Goal: Information Seeking & Learning: Learn about a topic

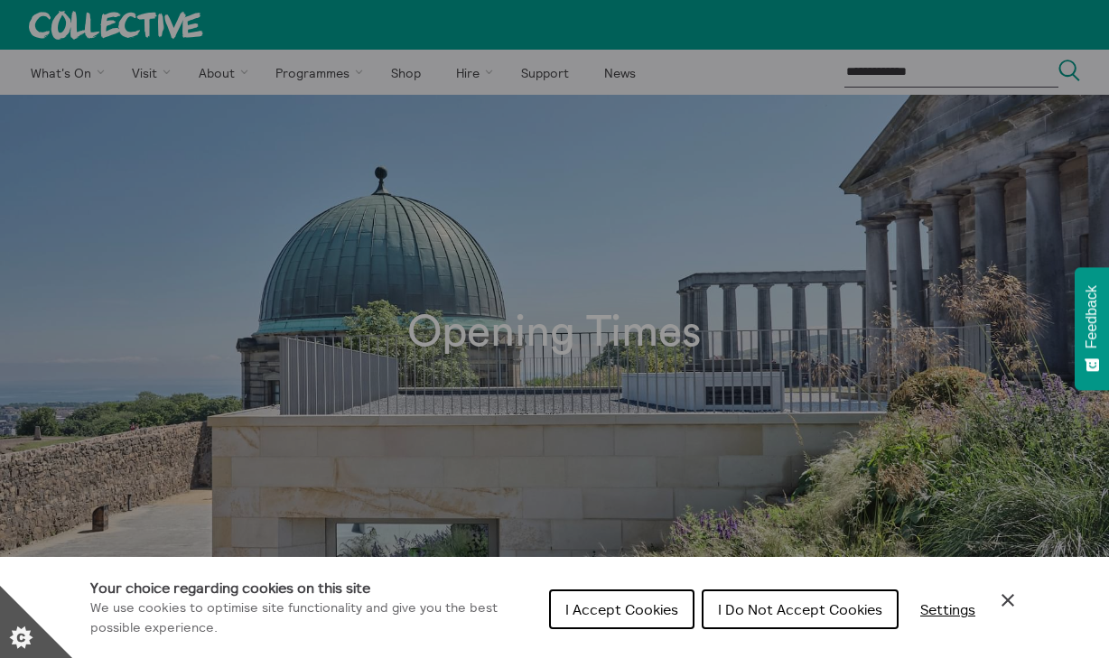
click at [630, 600] on button "I Accept Cookies" at bounding box center [621, 610] width 145 height 40
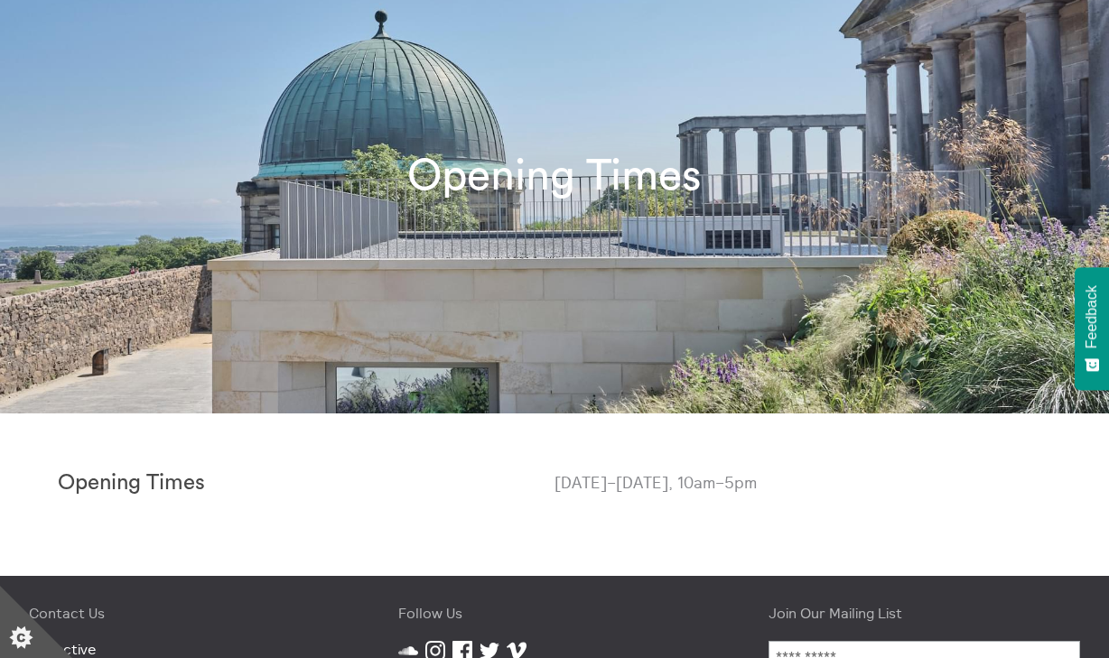
scroll to position [223, 0]
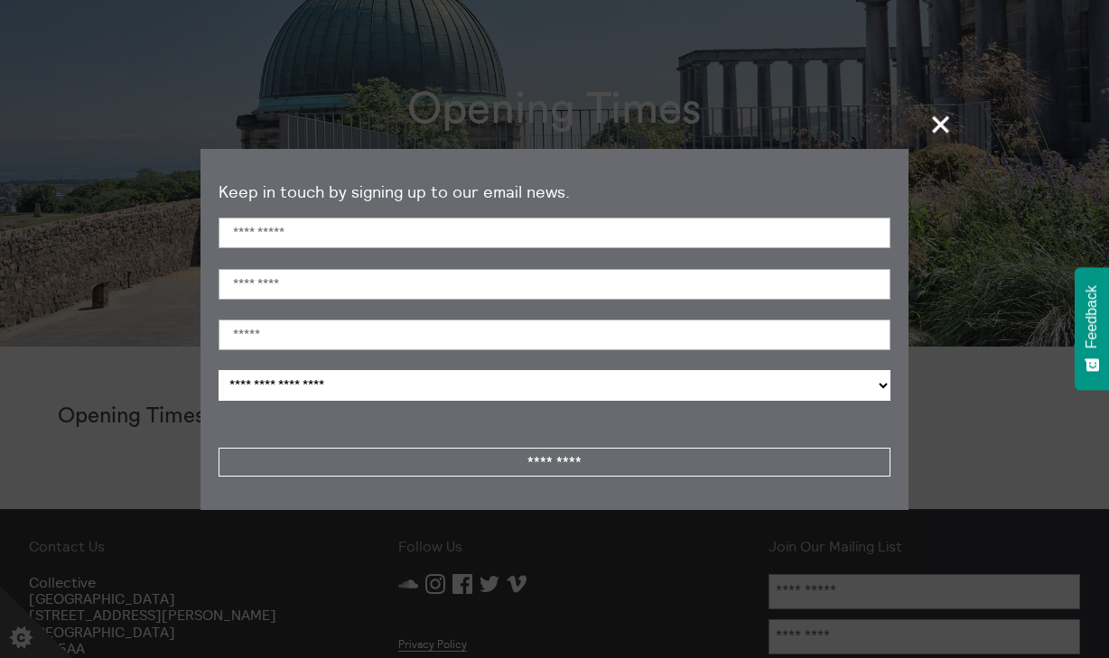
click at [943, 126] on span "+" at bounding box center [941, 124] width 53 height 53
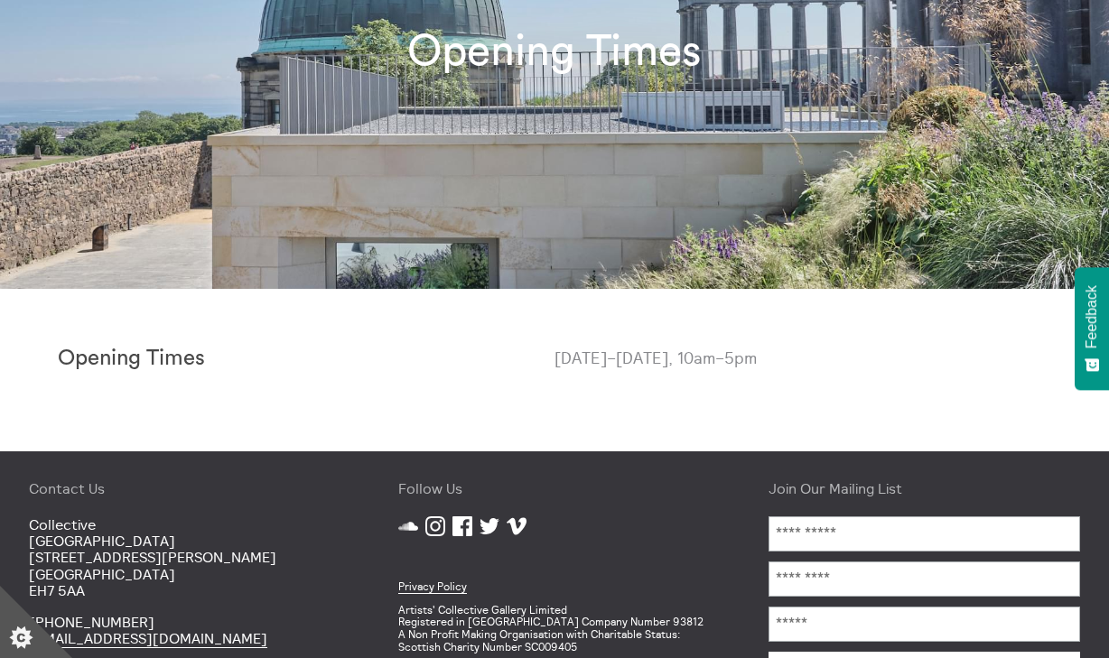
scroll to position [0, 0]
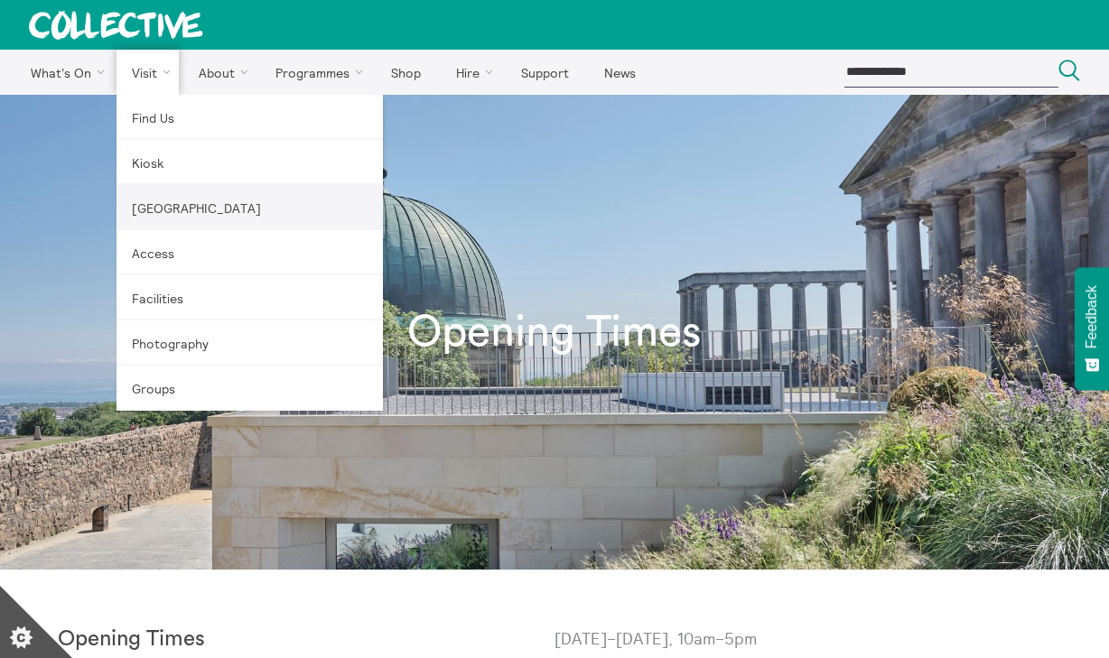
click at [214, 206] on link "[GEOGRAPHIC_DATA]" at bounding box center [250, 207] width 266 height 45
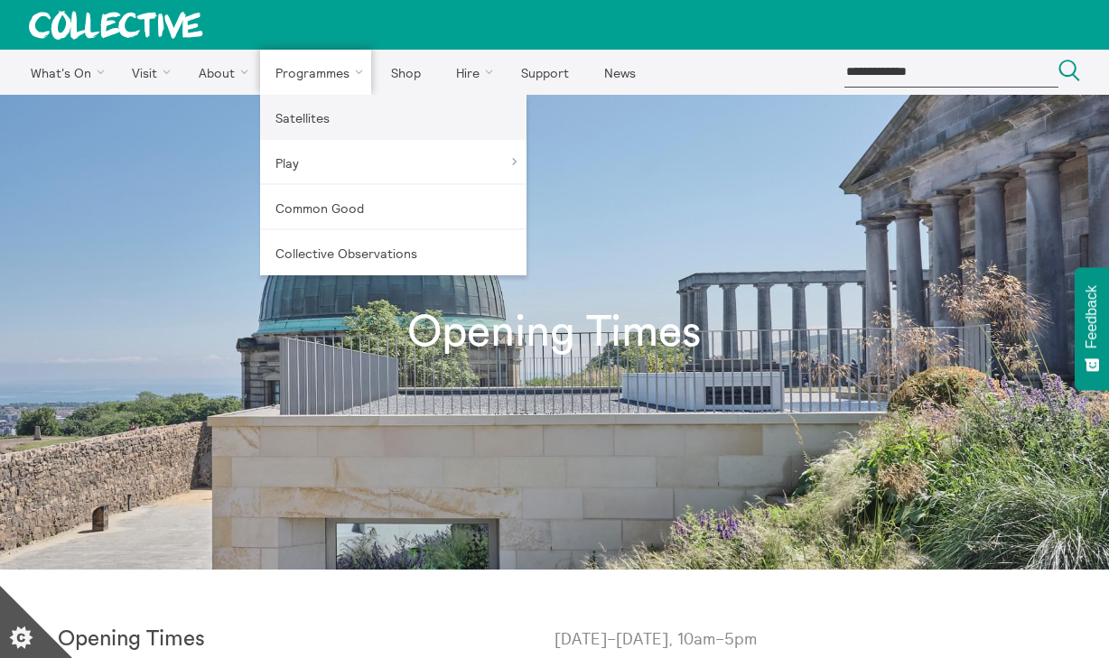
click at [305, 107] on link "Satellites" at bounding box center [393, 117] width 266 height 45
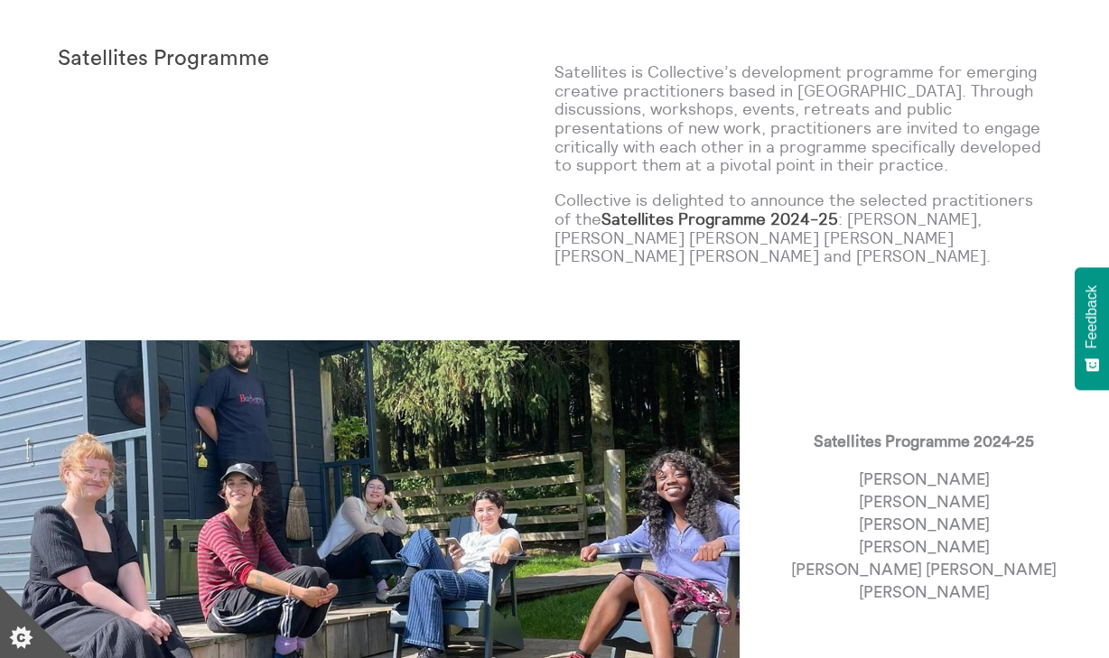
scroll to position [108, 0]
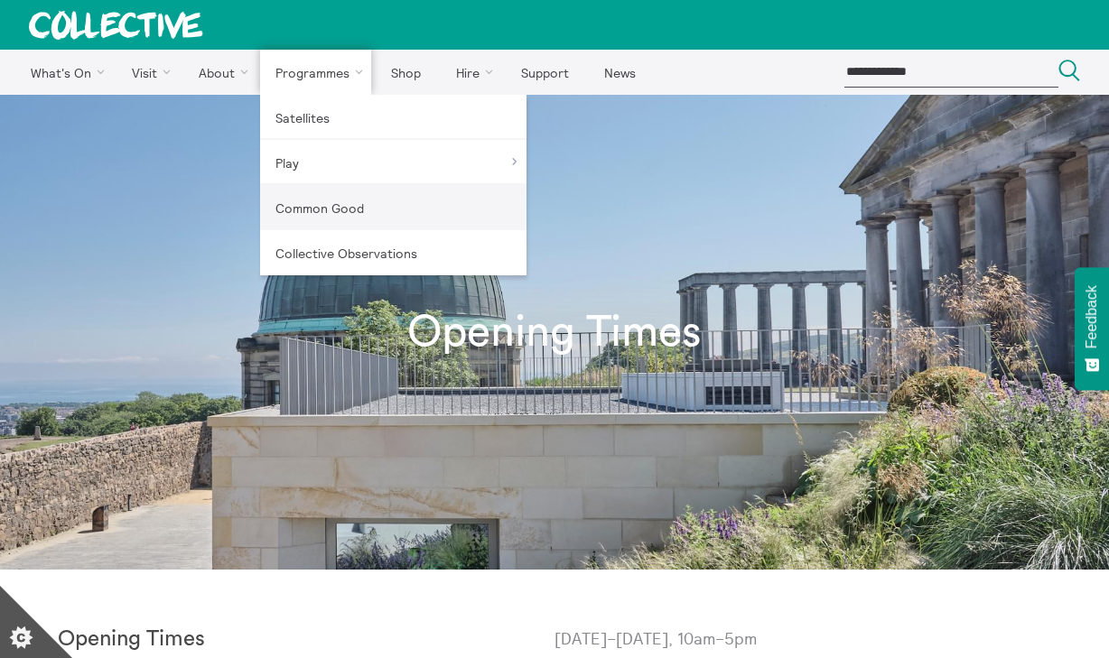
click at [345, 211] on link "Common Good" at bounding box center [393, 207] width 266 height 45
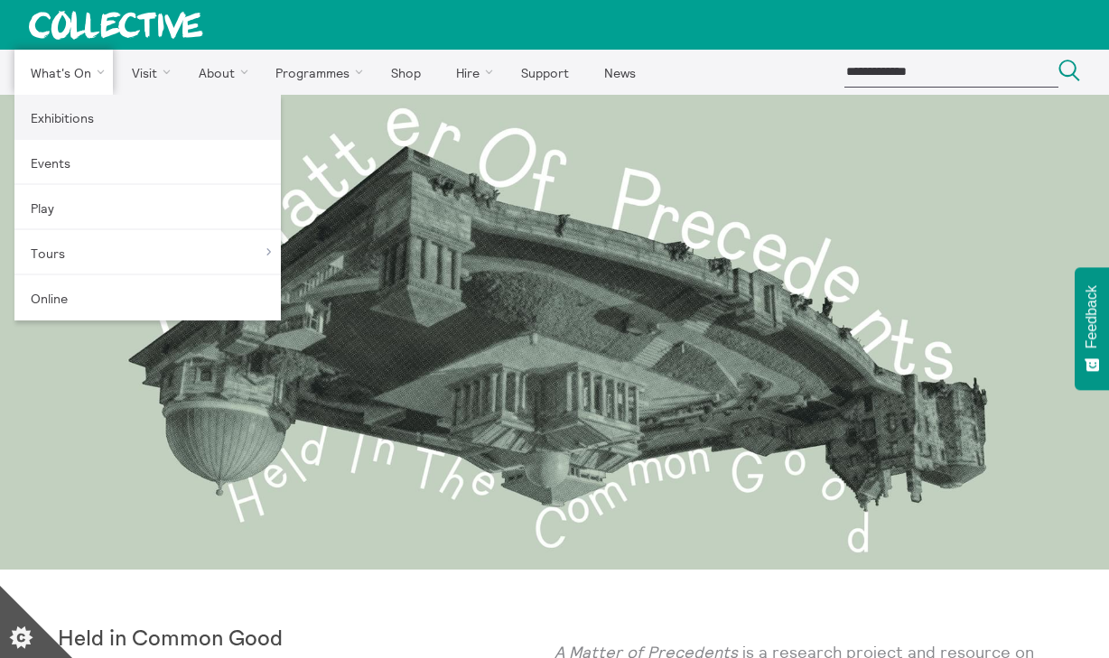
click at [59, 126] on link "Exhibitions" at bounding box center [147, 117] width 266 height 45
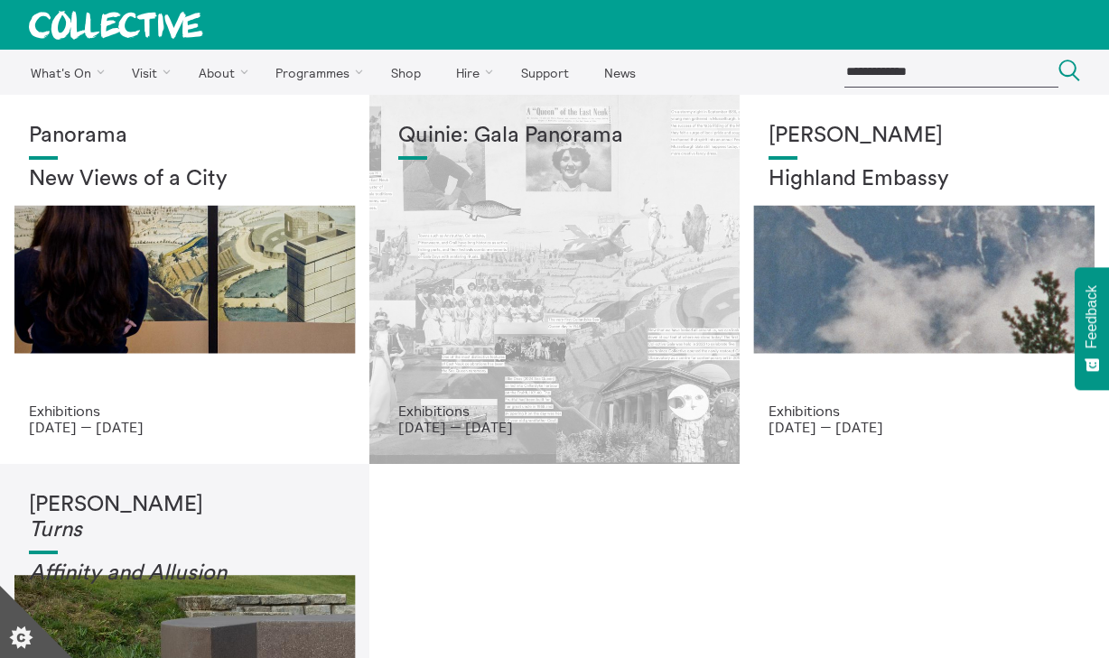
click at [549, 285] on div "Quinie: Gala Panorama" at bounding box center [554, 263] width 312 height 279
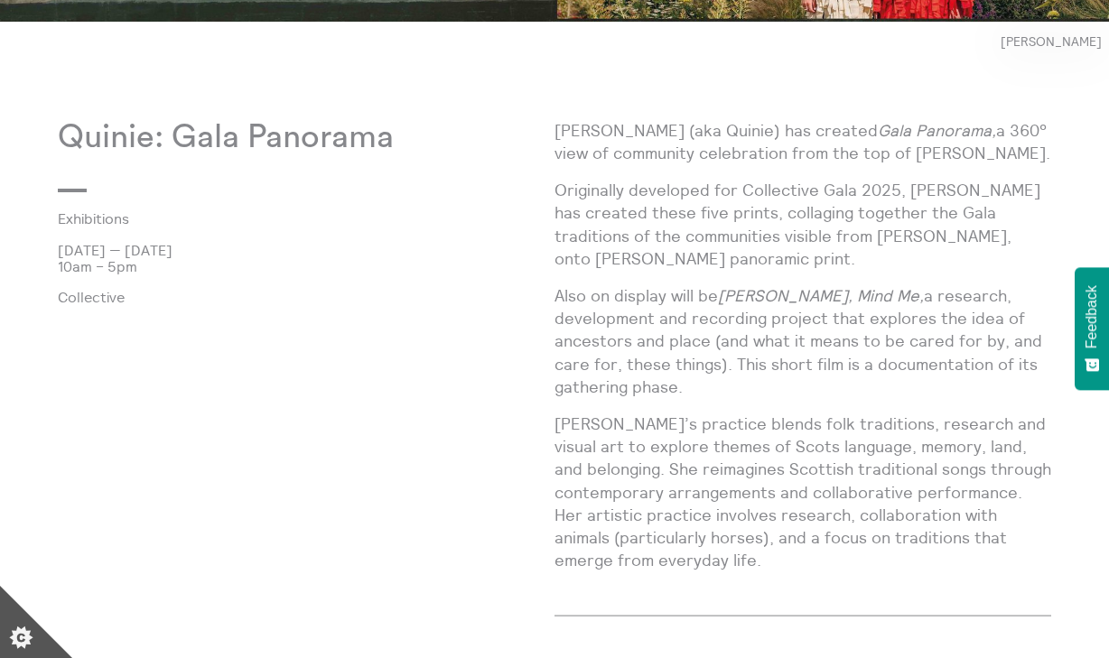
scroll to position [873, 0]
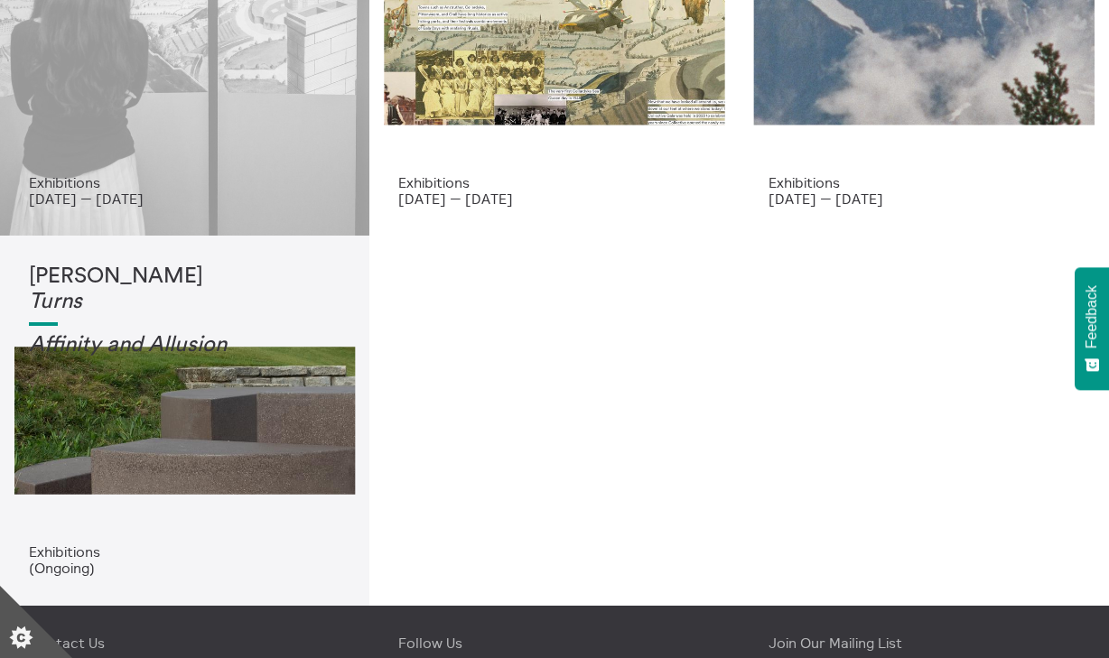
scroll to position [238, 0]
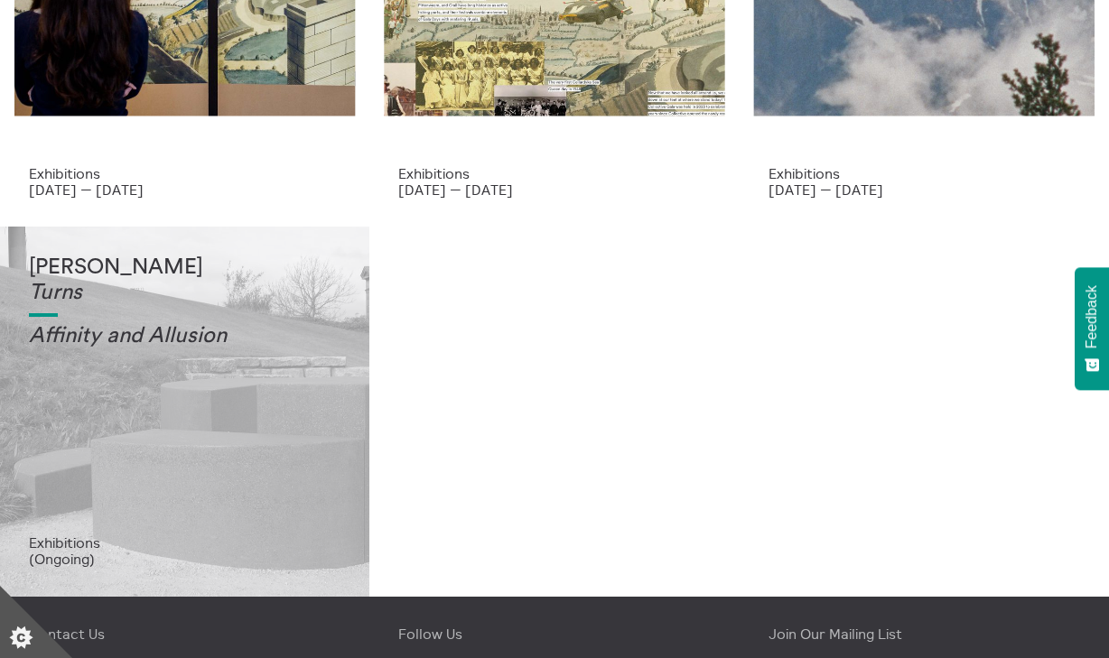
click at [164, 345] on em "Affinity and Allusi" at bounding box center [115, 336] width 173 height 22
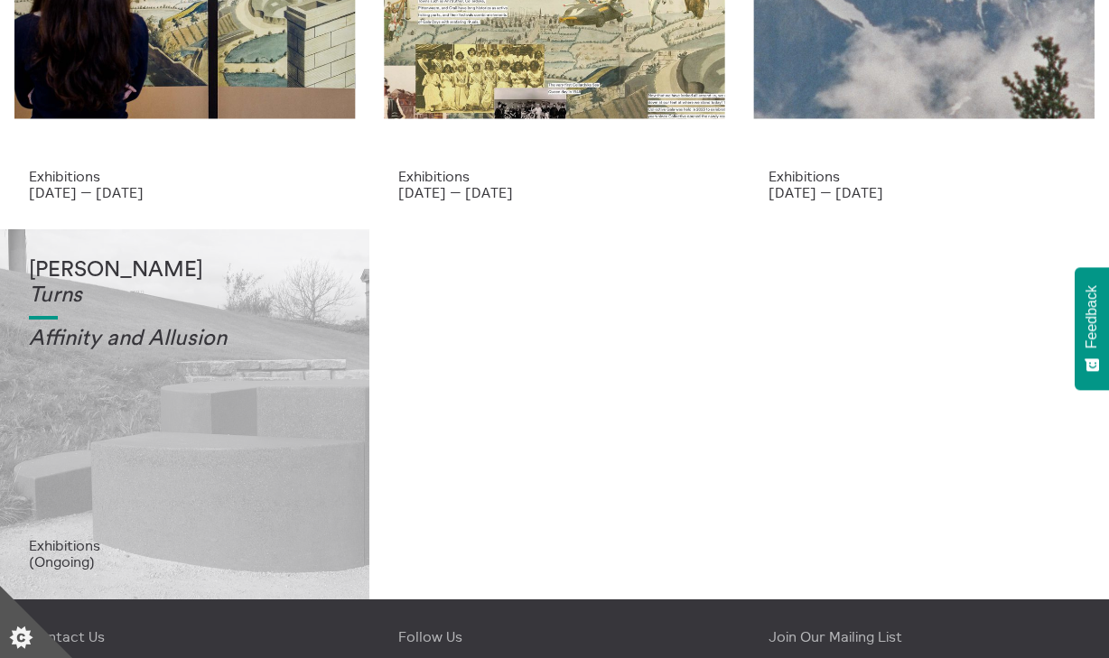
scroll to position [238, 0]
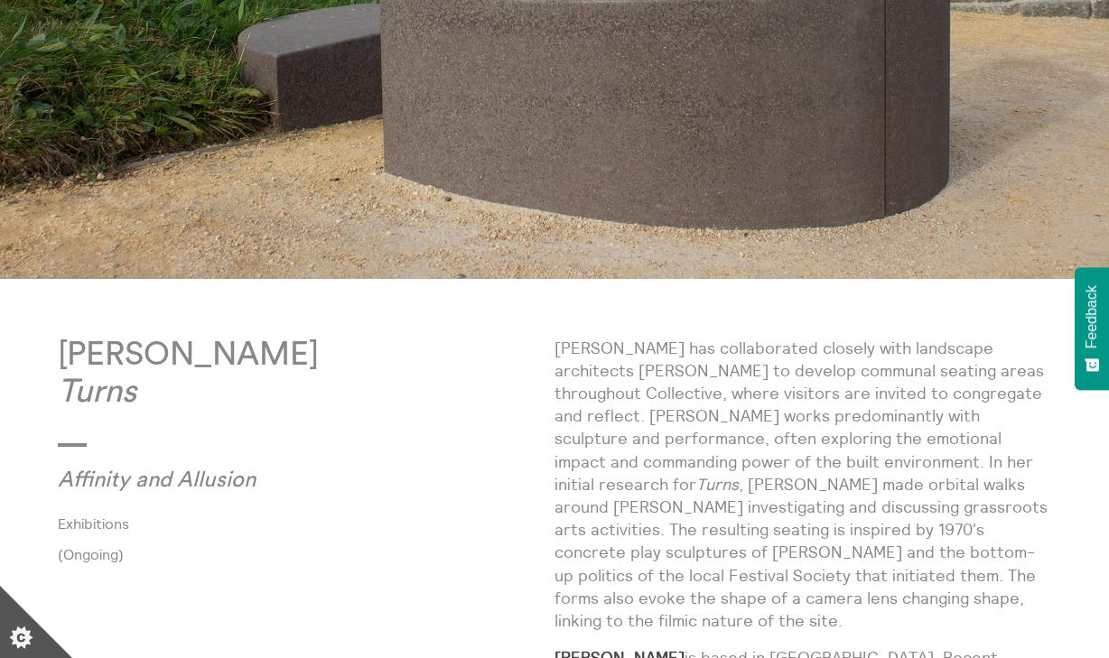
scroll to position [510, 0]
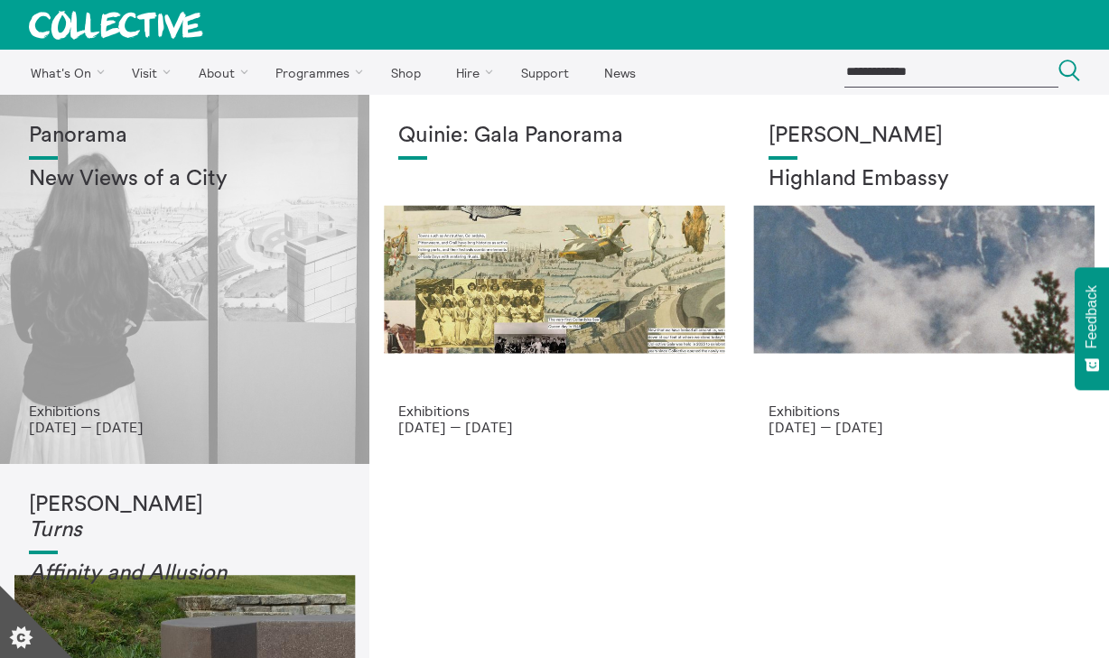
scroll to position [238, 0]
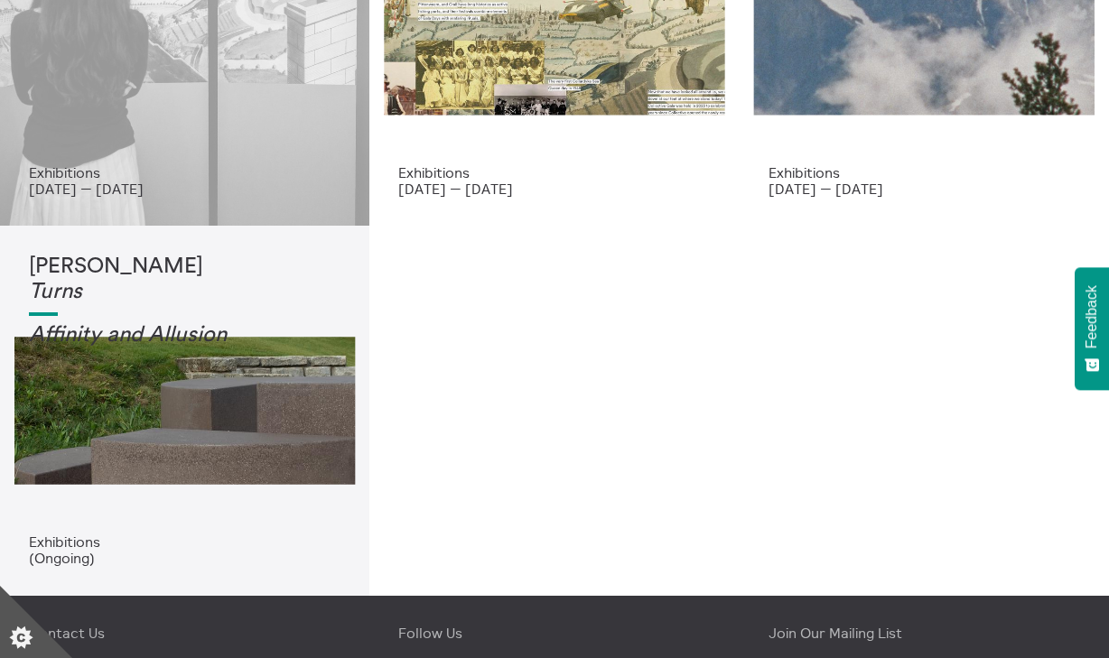
click at [143, 158] on div "Panorama New Views of a City" at bounding box center [185, 24] width 312 height 279
